Goal: Task Accomplishment & Management: Manage account settings

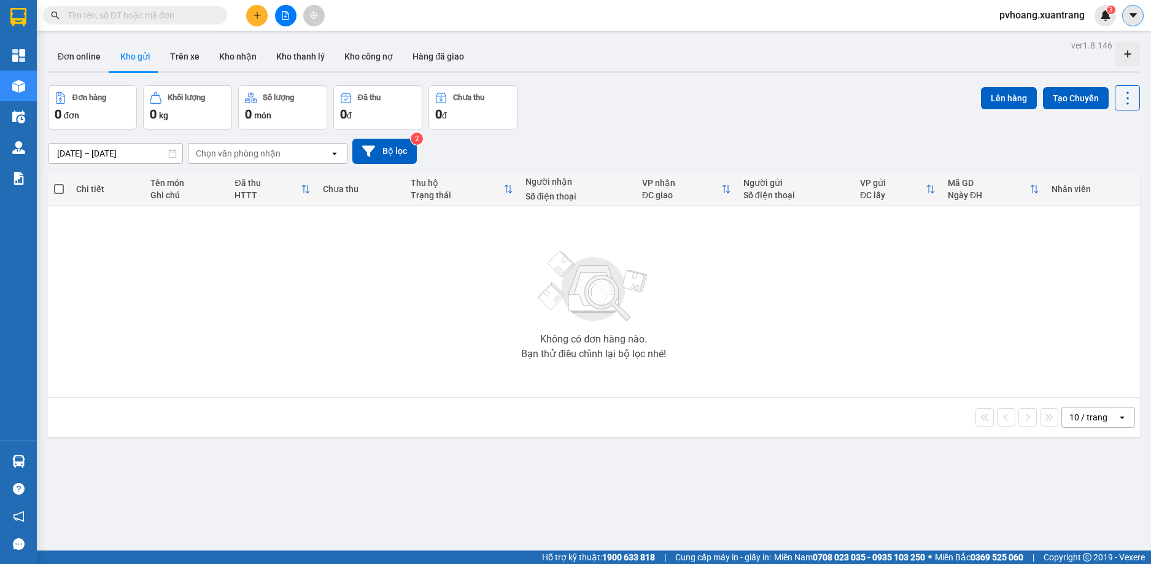
click at [1131, 11] on icon "caret-down" at bounding box center [1133, 15] width 11 height 11
click at [1082, 47] on div "Cấu hình nhà xe" at bounding box center [1100, 46] width 62 height 14
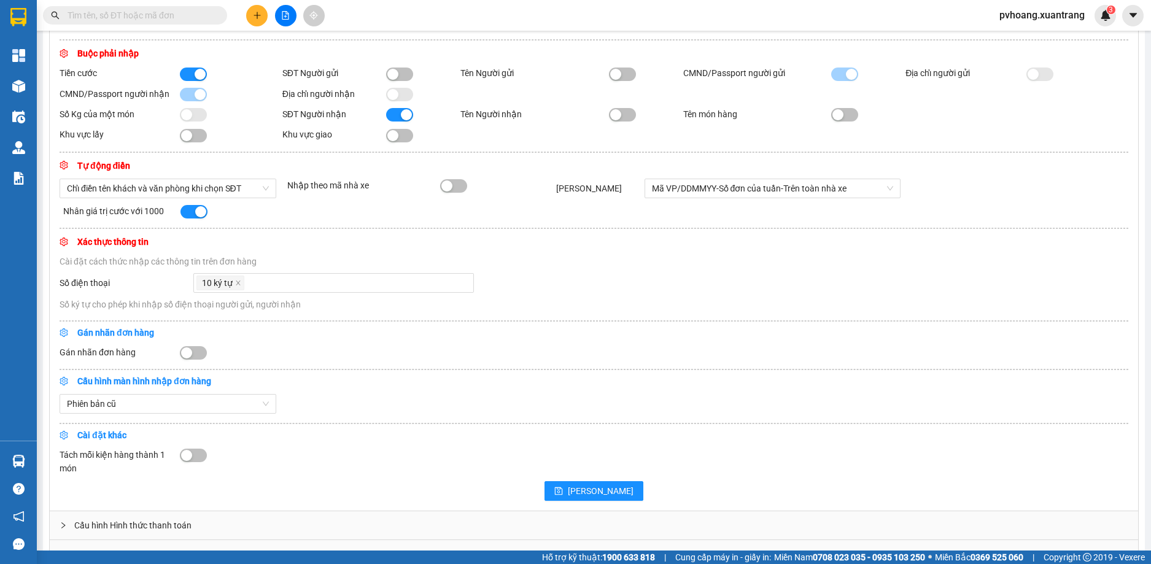
scroll to position [336, 0]
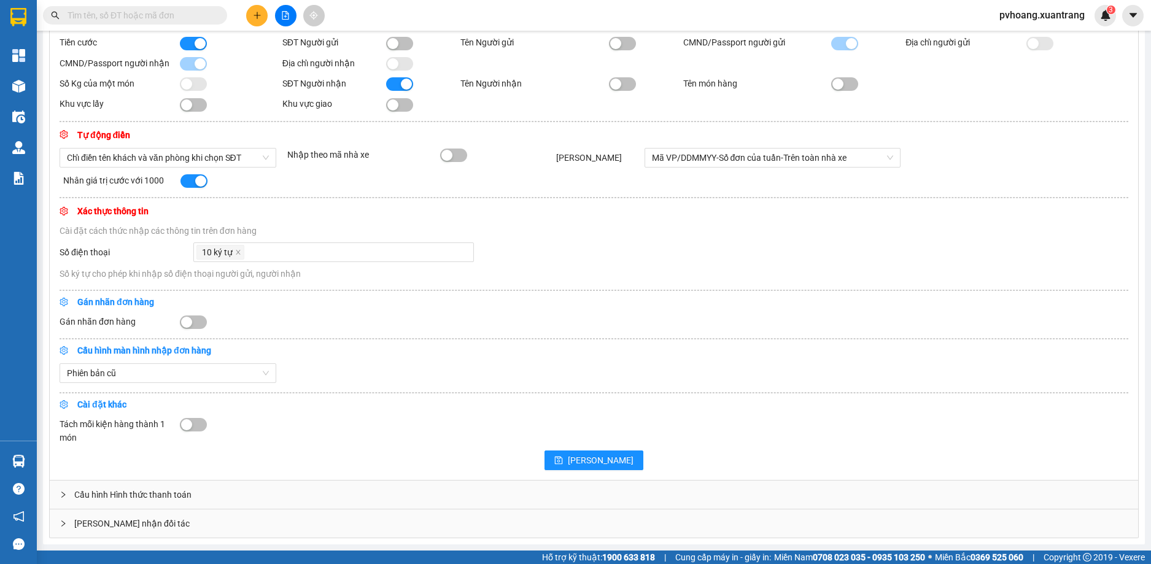
click at [281, 490] on div "Cấu hình Hình thức thanh toán" at bounding box center [594, 495] width 1088 height 28
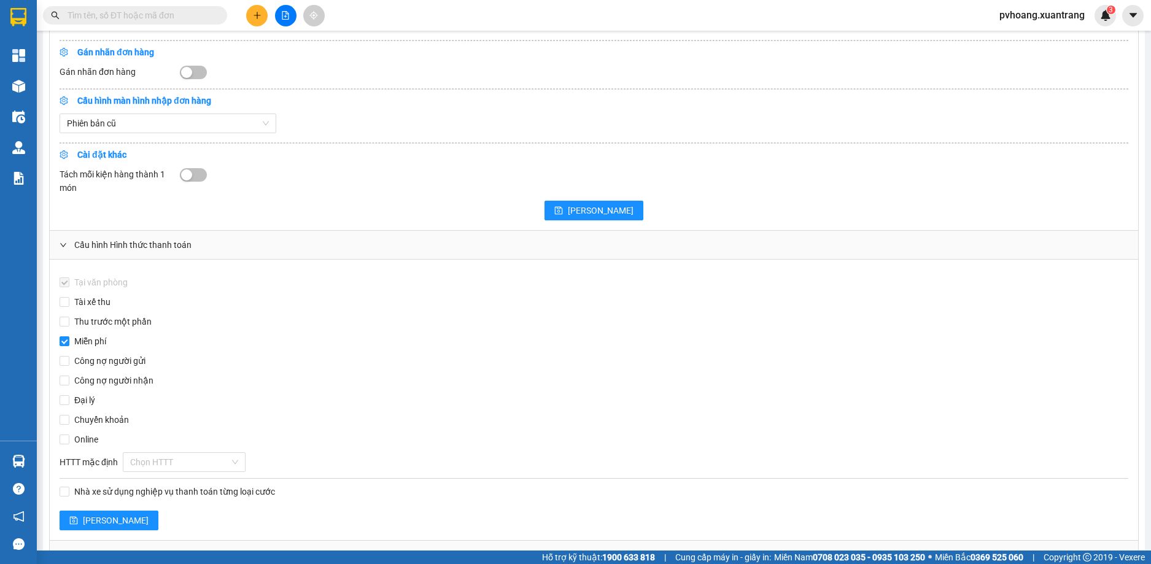
scroll to position [618, 0]
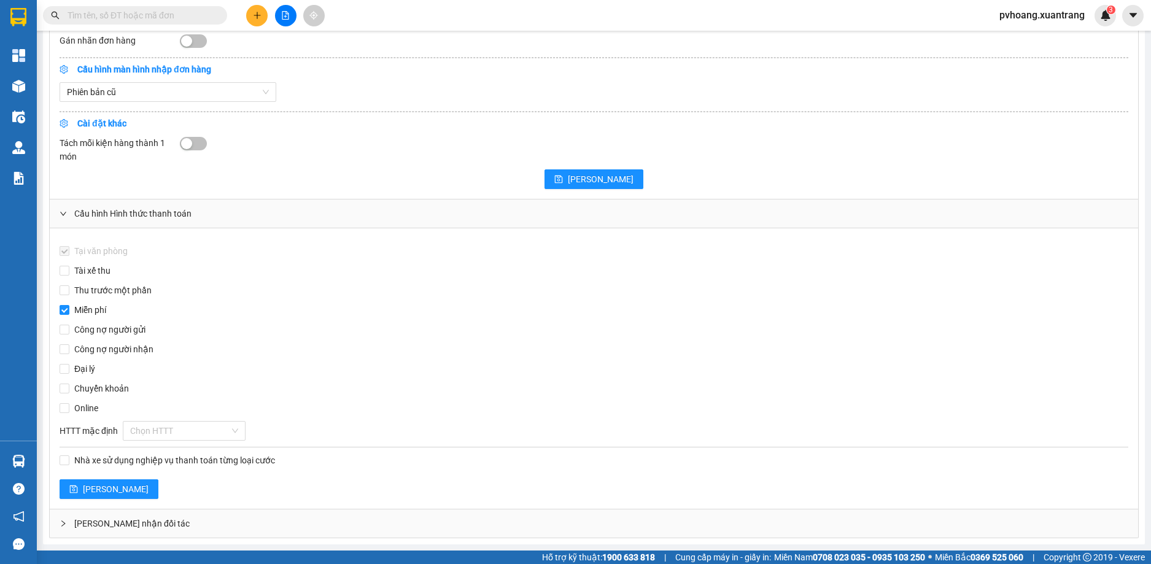
click at [284, 514] on div "Giao nhận đối tác" at bounding box center [594, 524] width 1088 height 28
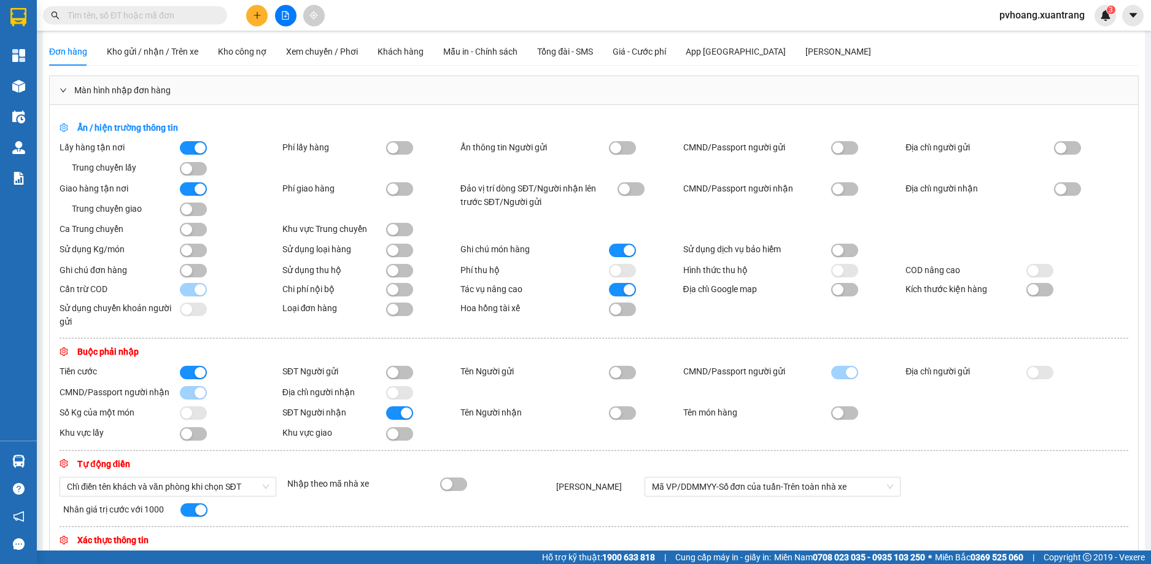
scroll to position [0, 0]
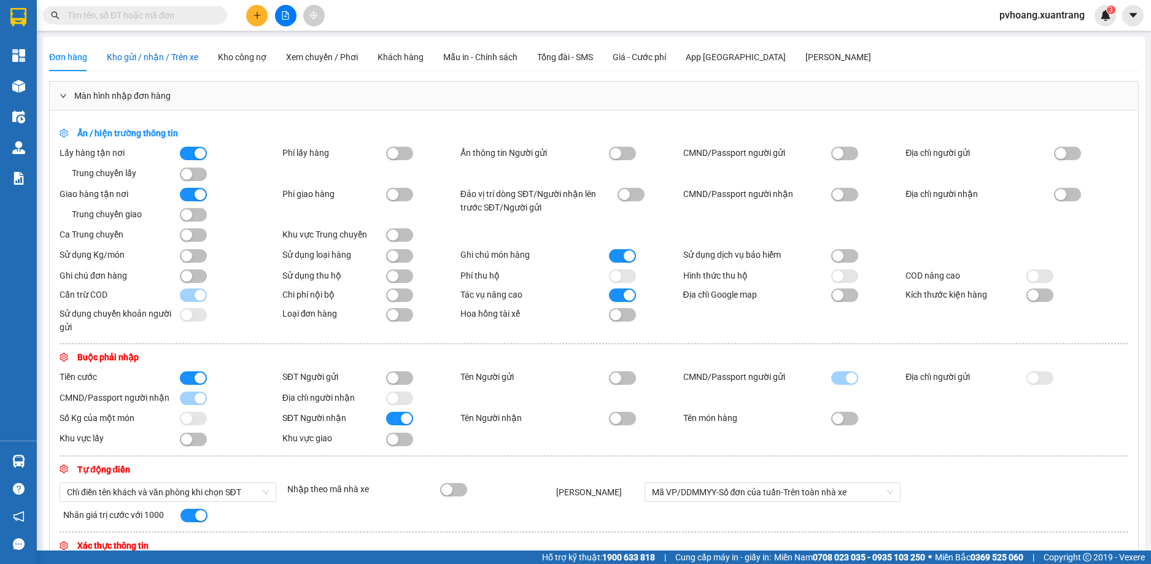
click at [179, 57] on span "Kho gửi / nhận / Trên xe" at bounding box center [152, 57] width 91 height 10
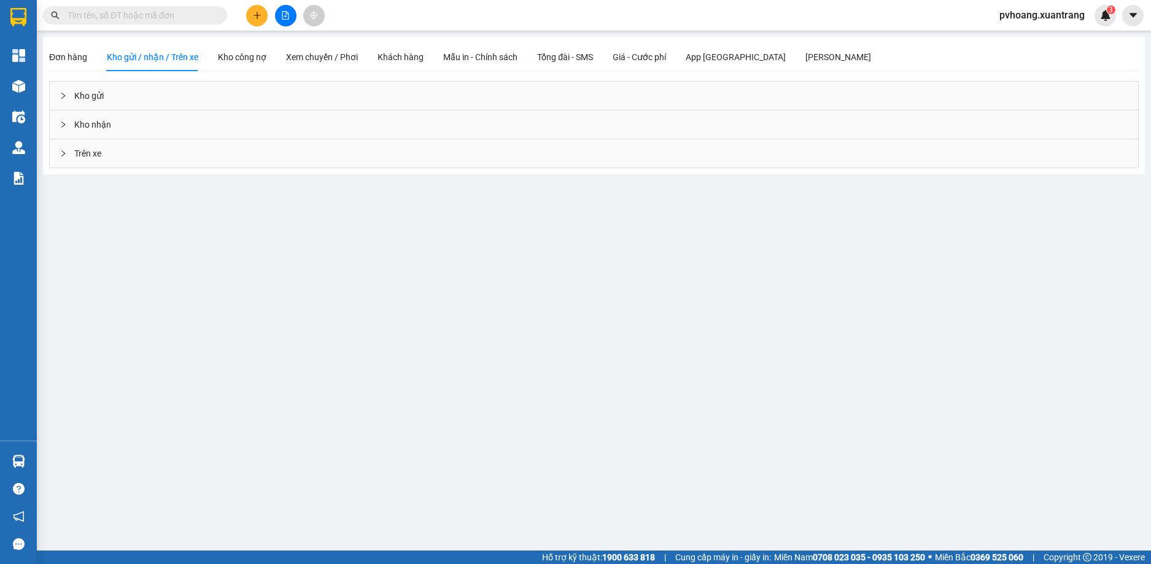
click at [181, 91] on div "Kho gửi" at bounding box center [594, 96] width 1088 height 28
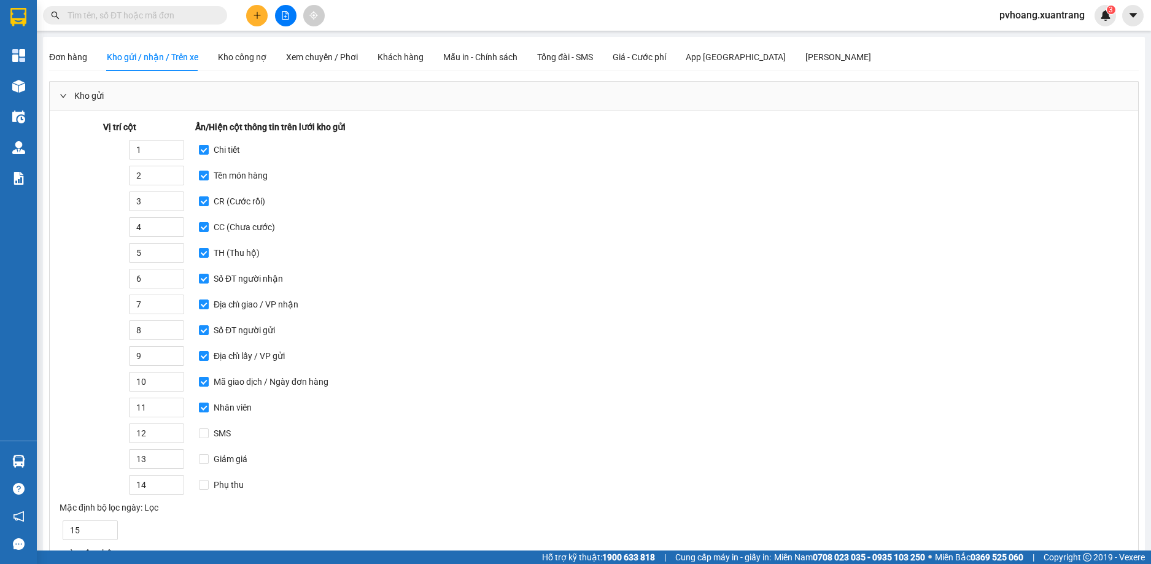
click at [183, 91] on div "Kho gửi" at bounding box center [594, 96] width 1088 height 28
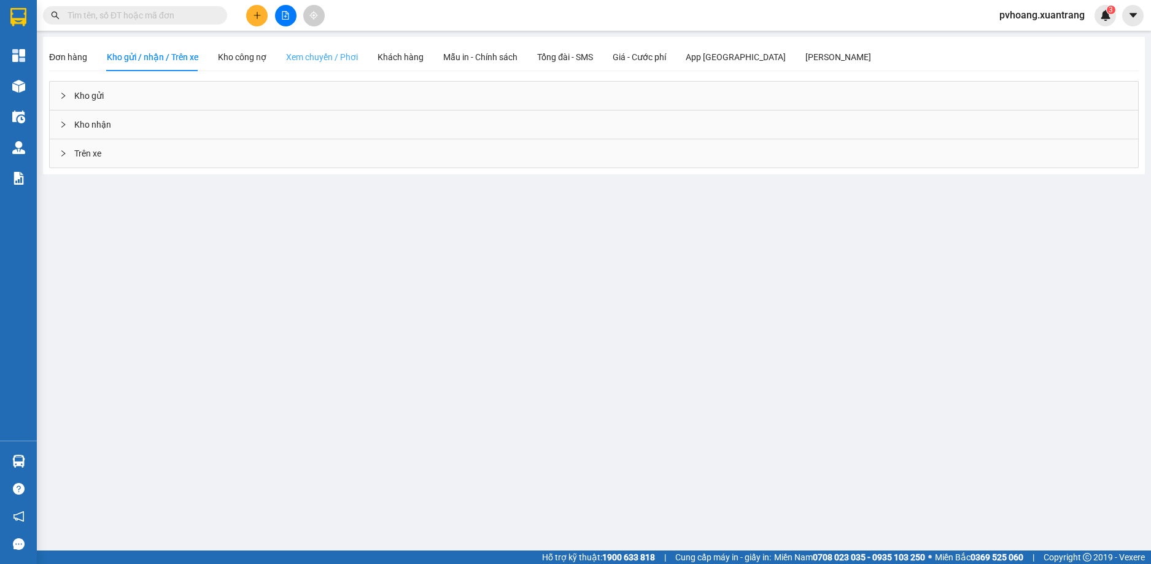
click at [293, 47] on div "Xem chuyến / Phơi" at bounding box center [322, 57] width 72 height 28
